Goal: Transaction & Acquisition: Purchase product/service

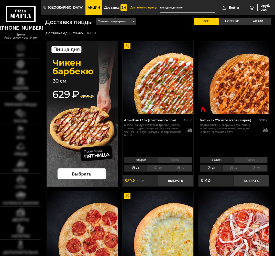
type input "[STREET_ADDRESS]"
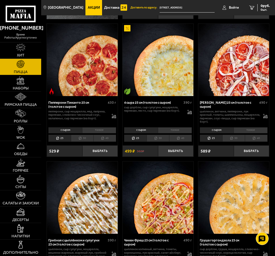
scroll to position [171, 0]
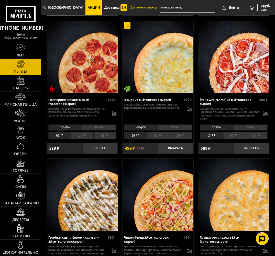
click at [180, 134] on li "40" at bounding box center [180, 135] width 23 height 7
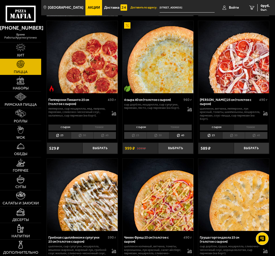
click at [146, 129] on li "с сыром" at bounding box center [141, 127] width 34 height 6
click at [171, 129] on li "тонкое" at bounding box center [175, 127] width 34 height 6
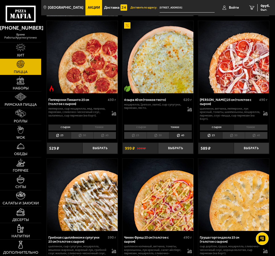
click at [143, 126] on li "с сыром" at bounding box center [141, 127] width 34 height 6
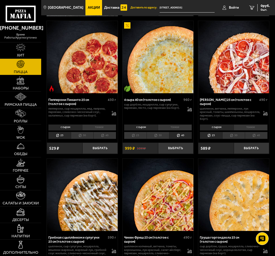
click at [165, 127] on li "тонкое" at bounding box center [175, 127] width 34 height 6
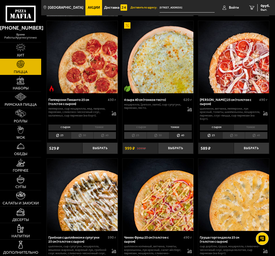
click at [141, 129] on li "с сыром" at bounding box center [141, 127] width 34 height 6
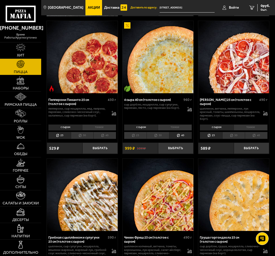
click at [171, 129] on li "тонкое" at bounding box center [175, 127] width 34 height 6
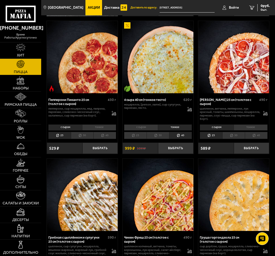
click at [145, 129] on li "с сыром" at bounding box center [141, 127] width 34 height 6
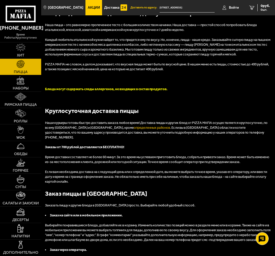
scroll to position [1232, 0]
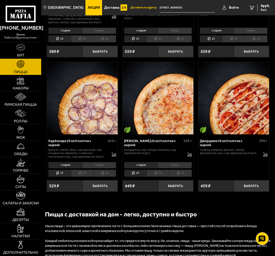
click at [182, 177] on li "40" at bounding box center [180, 173] width 23 height 7
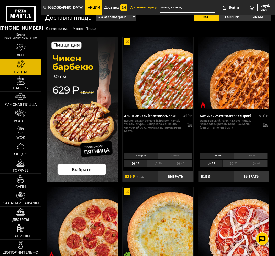
scroll to position [0, 0]
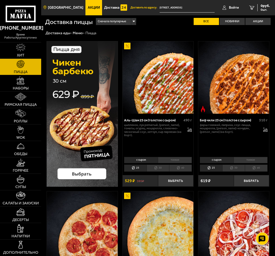
click at [66, 7] on span "[GEOGRAPHIC_DATA]" at bounding box center [66, 8] width 36 height 4
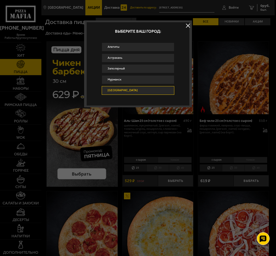
click at [122, 101] on div "Апатиты Астрахань Заполярный Мурманск Санкт-Петербург" at bounding box center [138, 74] width 103 height 63
click at [188, 27] on button at bounding box center [188, 26] width 8 height 8
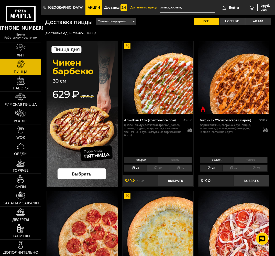
click at [135, 22] on div "Сначала популярные" at bounding box center [116, 21] width 40 height 7
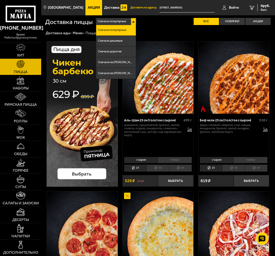
click at [135, 22] on div "Сначала популярные" at bounding box center [116, 21] width 40 height 7
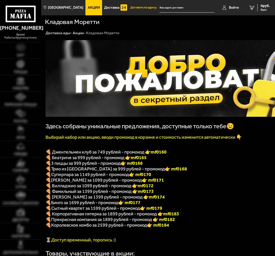
type input "[STREET_ADDRESS]"
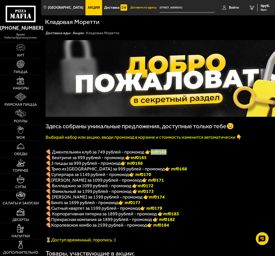
drag, startPoint x: 169, startPoint y: 153, endPoint x: 153, endPoint y: 154, distance: 16.4
click at [153, 154] on p "🍕 Джентельмен клуб за 749 рублей - промокод 👉 mf0160" at bounding box center [157, 152] width 223 height 6
copy span "🍕 Джентельмен клуб за 749 рублей - промокод 👉 mf0160"
click at [175, 177] on p "🍕 Суперпара за 1149 рублей - промокод 👉 mf0170" at bounding box center [157, 175] width 223 height 6
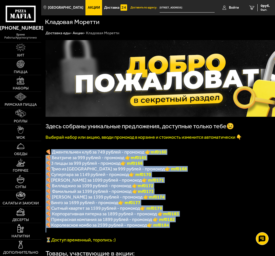
drag, startPoint x: 183, startPoint y: 233, endPoint x: 52, endPoint y: 152, distance: 154.1
click at [52, 152] on div "Здесь собраны уникальные предложения, доступные только тебе😉 Выбирай набор или …" at bounding box center [157, 141] width 223 height 203
copy div "Loremipsumd sita co 945 adipis - elitsedd 👉 ei7127 🍕 Temporin ut 250 labore - e…"
click at [199, 182] on p "🍕 [PERSON_NAME] за 1099 рублей - промокод 👉 mf0171" at bounding box center [157, 180] width 223 height 6
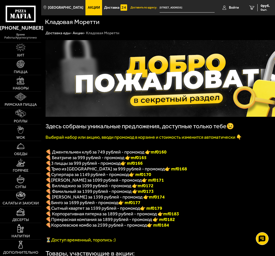
click at [26, 19] on icon at bounding box center [21, 14] width 30 height 17
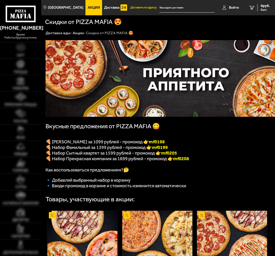
type input "[STREET_ADDRESS]"
